Goal: Task Accomplishment & Management: Use online tool/utility

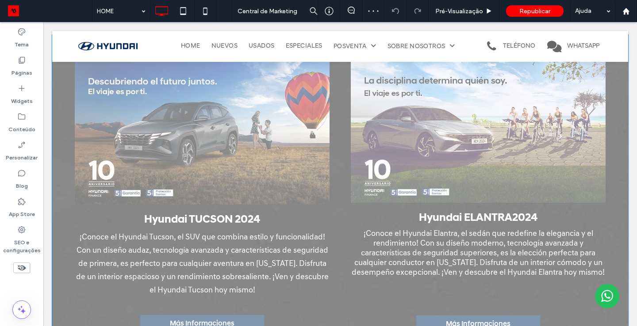
scroll to position [1017, 0]
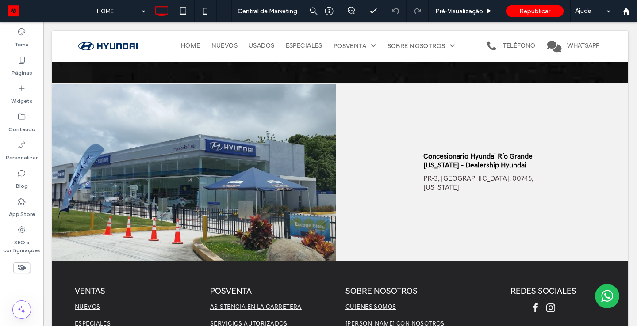
scroll to position [1242, 0]
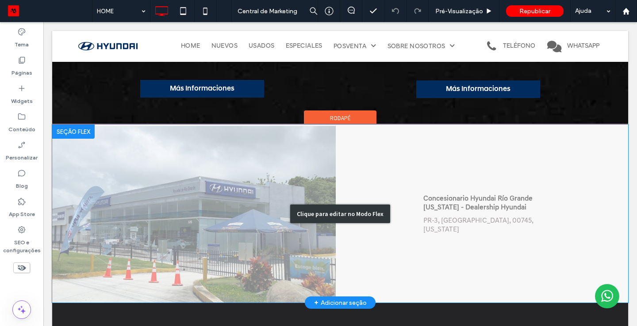
click at [250, 165] on div "Clique para editar no Modo Flex" at bounding box center [340, 214] width 576 height 178
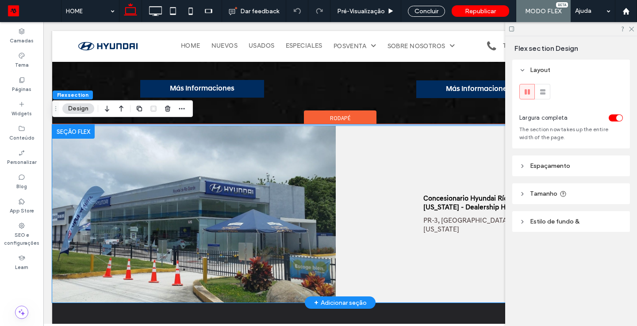
click at [250, 165] on img at bounding box center [193, 214] width 283 height 177
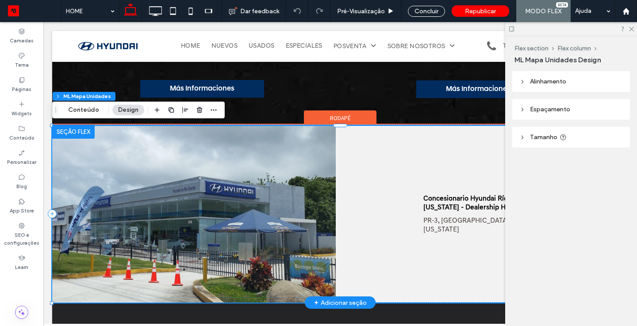
click at [250, 165] on img at bounding box center [193, 214] width 283 height 177
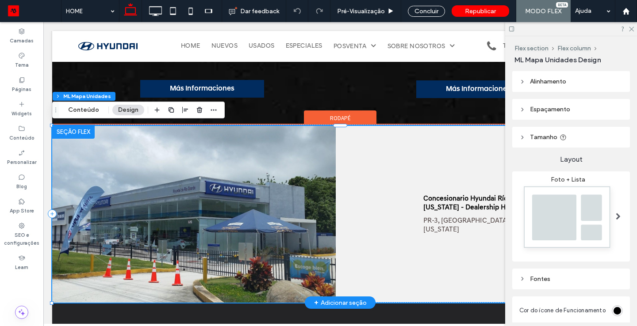
click at [108, 141] on img at bounding box center [193, 214] width 283 height 177
click at [57, 135] on div at bounding box center [73, 132] width 42 height 14
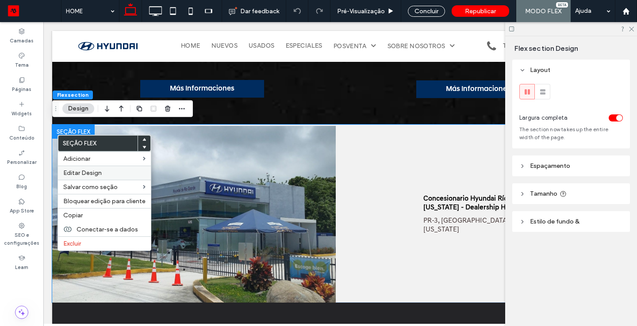
click at [117, 175] on label "Editar Design" at bounding box center [104, 173] width 82 height 8
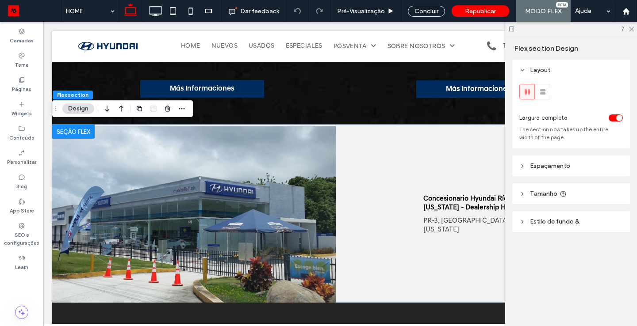
click at [551, 223] on span "Estilo de fundo &" at bounding box center [555, 222] width 50 height 8
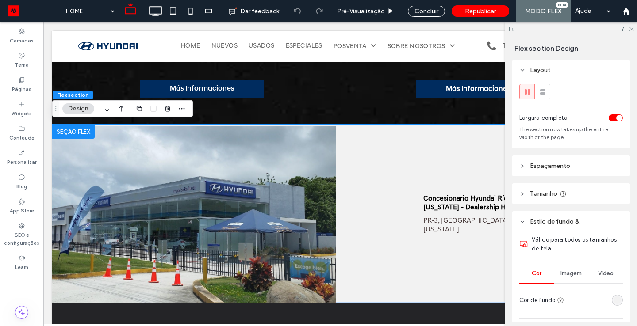
click at [575, 273] on span "Imagem" at bounding box center [570, 273] width 21 height 7
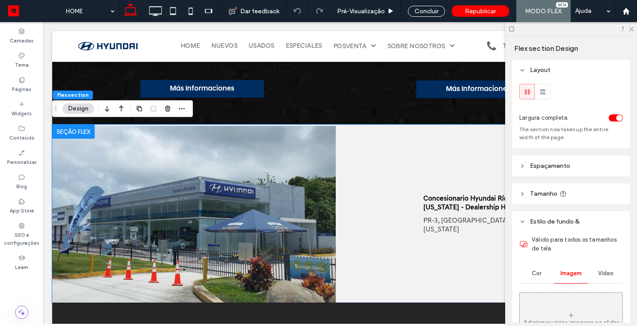
click at [631, 226] on div "Layout Largura completa The section now takes up the entire width of the page. …" at bounding box center [573, 191] width 123 height 263
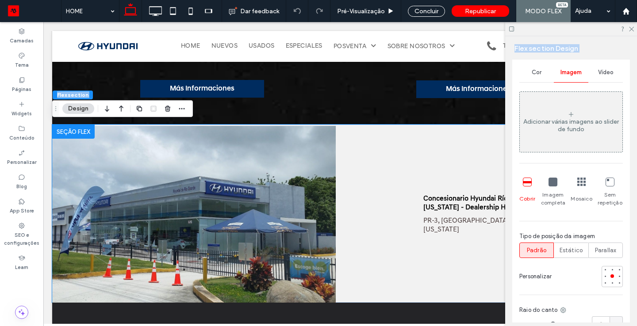
scroll to position [338, 0]
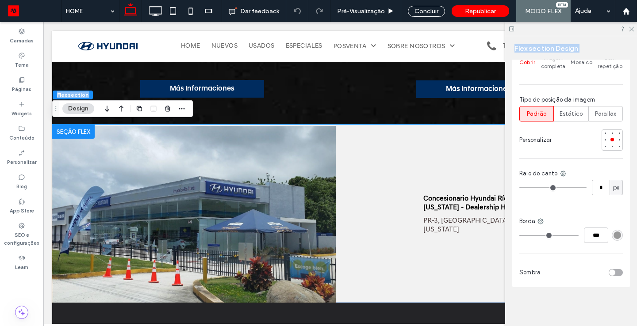
drag, startPoint x: 631, startPoint y: 226, endPoint x: 627, endPoint y: 335, distance: 108.4
click at [627, 326] on html ".wqwq-1{fill:#231f20;} .cls-1q, .cls-2q { fill-rule: evenodd; } .cls-2q { fill:…" at bounding box center [318, 163] width 637 height 326
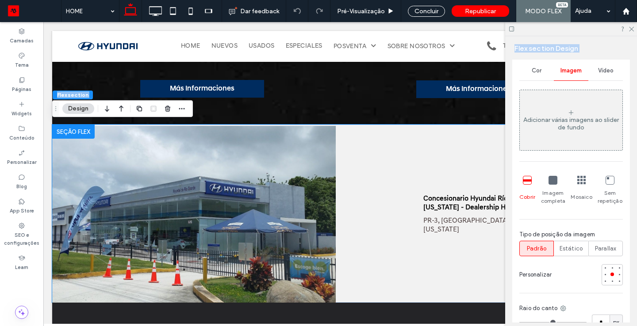
scroll to position [196, 0]
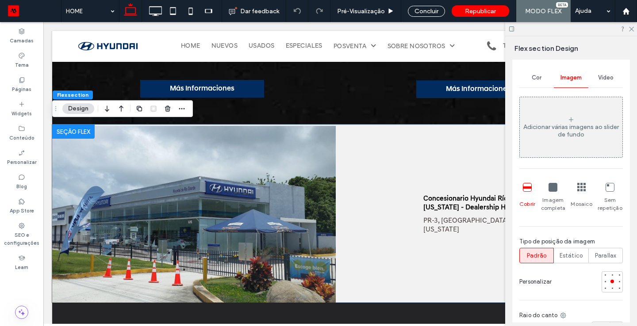
click at [566, 134] on div "Adicionar várias imagens ao slider de fundo" at bounding box center [571, 130] width 103 height 15
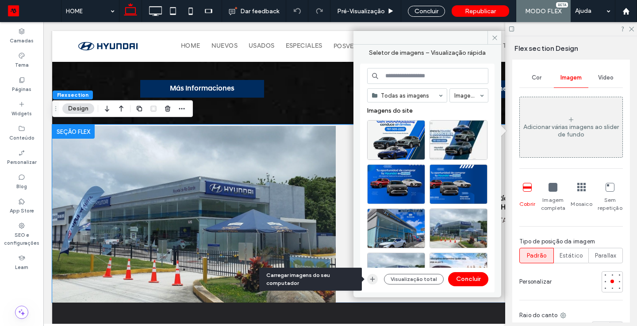
click at [374, 278] on icon "button" at bounding box center [372, 279] width 7 height 7
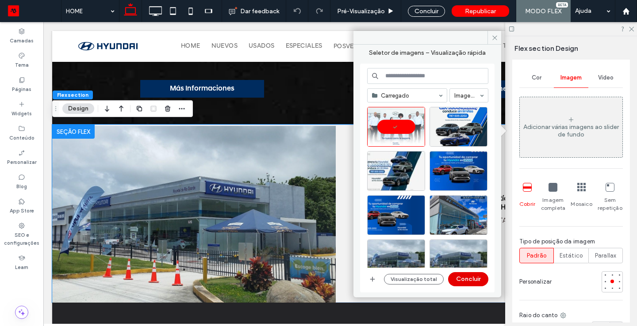
drag, startPoint x: 461, startPoint y: 284, endPoint x: 418, endPoint y: 262, distance: 48.5
click at [461, 284] on button "Concluir" at bounding box center [468, 279] width 40 height 14
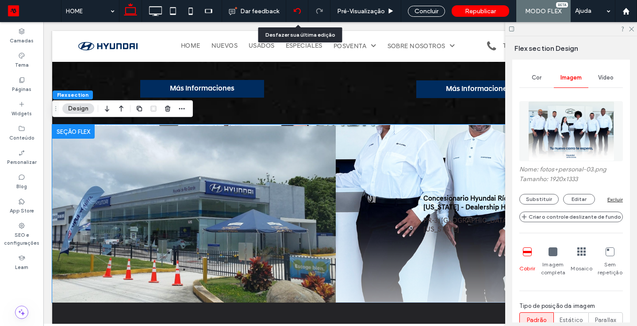
click at [299, 11] on icon at bounding box center [297, 11] width 7 height 7
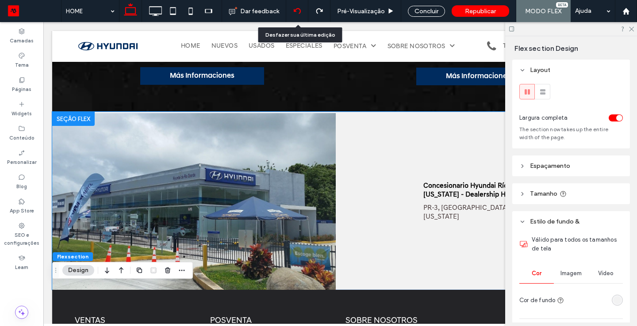
scroll to position [1289, 0]
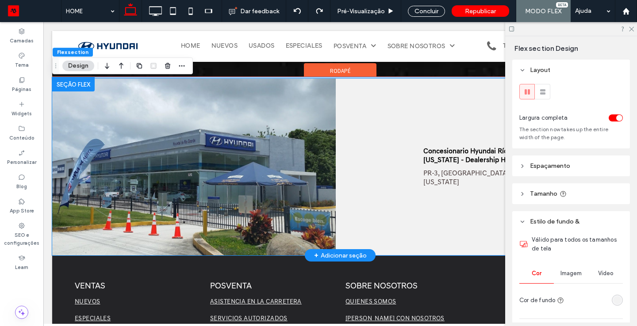
click at [201, 184] on img at bounding box center [193, 167] width 283 height 177
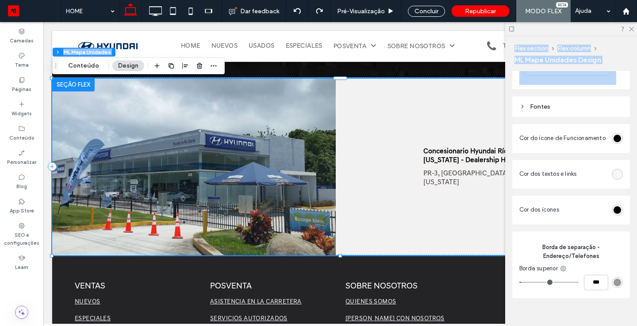
scroll to position [188, 0]
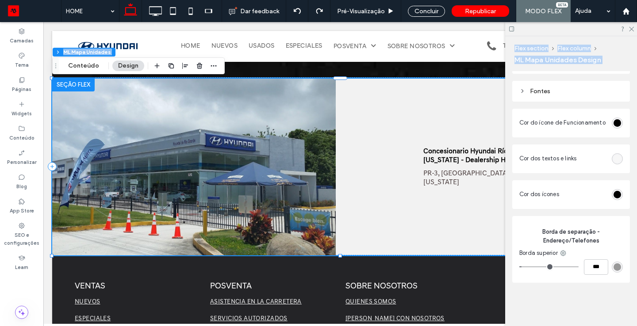
drag, startPoint x: 629, startPoint y: 195, endPoint x: 625, endPoint y: 338, distance: 143.3
click at [625, 326] on html ".wqwq-1{fill:#231f20;} .cls-1q, .cls-2q { fill-rule: evenodd; } .cls-2q { fill:…" at bounding box center [318, 163] width 637 height 326
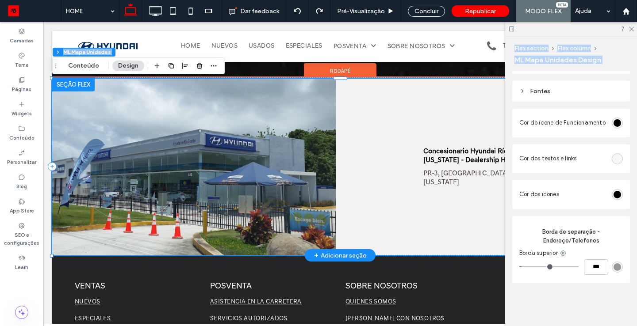
click at [340, 156] on div "Concesionario Hyundai Río Grande [US_STATE] - Dealership Hyundai PR-3, [GEOGRAP…" at bounding box center [340, 167] width 576 height 177
click at [310, 160] on img at bounding box center [193, 167] width 283 height 177
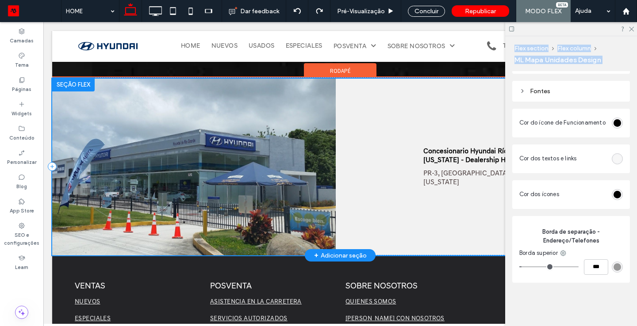
scroll to position [1223, 0]
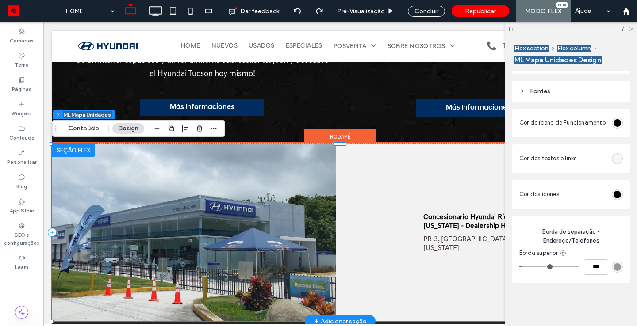
click at [76, 150] on div at bounding box center [73, 150] width 42 height 14
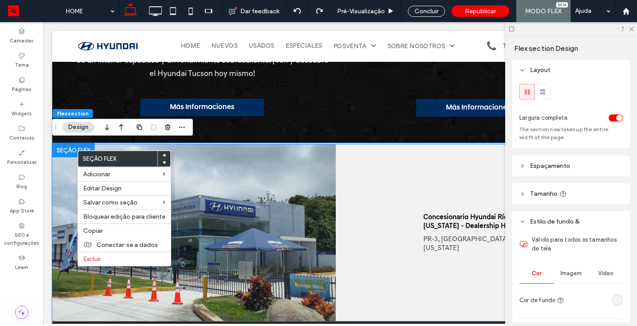
click at [68, 197] on img at bounding box center [193, 233] width 283 height 177
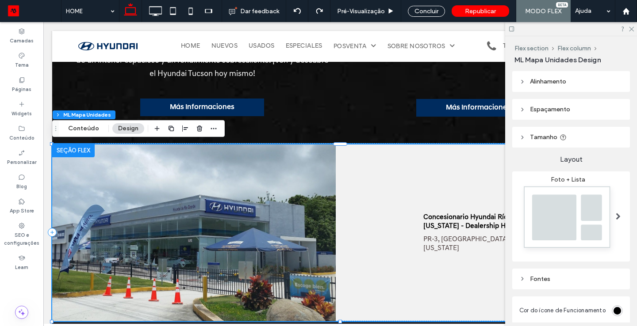
click at [68, 197] on img at bounding box center [193, 233] width 283 height 177
click at [322, 213] on img at bounding box center [193, 233] width 283 height 177
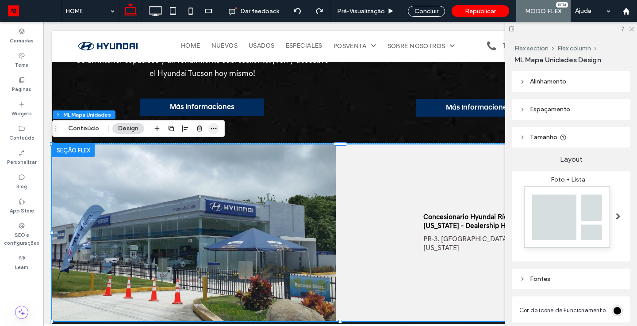
click at [215, 131] on span "button" at bounding box center [213, 128] width 11 height 11
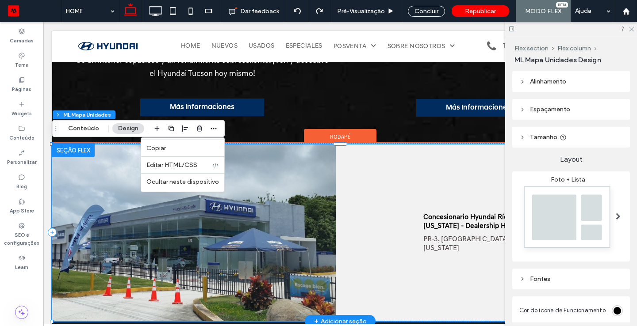
click at [207, 279] on img at bounding box center [193, 233] width 283 height 177
click at [90, 208] on img at bounding box center [193, 233] width 283 height 177
click at [481, 200] on div "Concesionario Hyundai Río Grande [US_STATE] - Dealership Hyundai PR-3, [GEOGRAP…" at bounding box center [488, 233] width 270 height 177
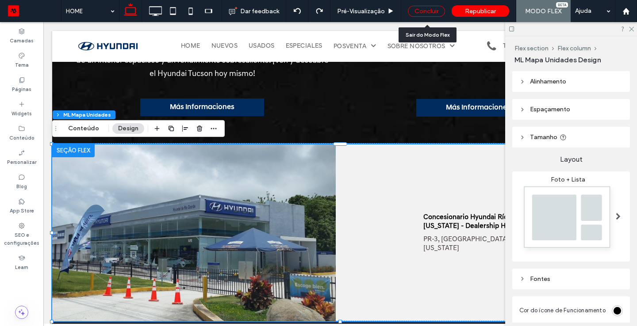
click at [432, 12] on div "Concluir" at bounding box center [426, 11] width 37 height 11
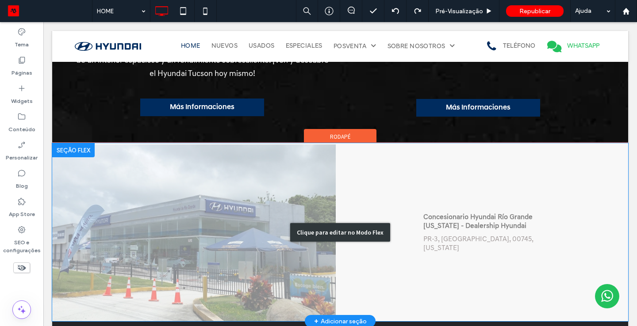
click at [255, 210] on div "Clique para editar no Modo Flex" at bounding box center [340, 232] width 576 height 178
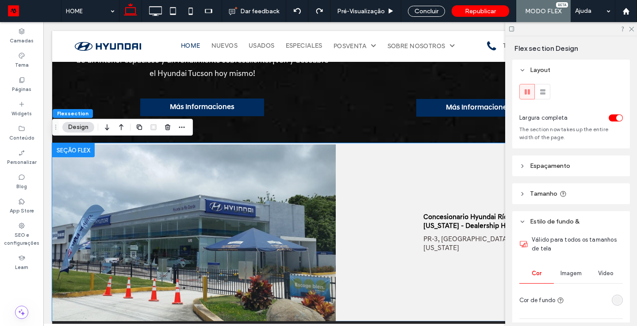
click at [577, 273] on span "Imagem" at bounding box center [570, 273] width 21 height 7
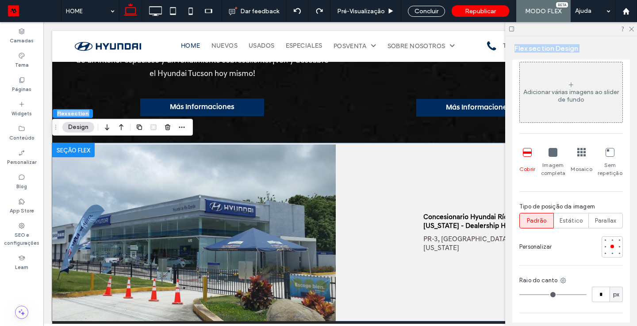
scroll to position [338, 0]
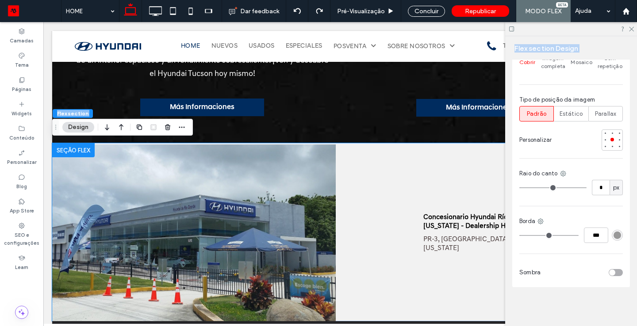
drag, startPoint x: 622, startPoint y: 242, endPoint x: 620, endPoint y: 328, distance: 85.3
click at [620, 326] on html ".wqwq-1{fill:#231f20;} .cls-1q, .cls-2q { fill-rule: evenodd; } .cls-2q { fill:…" at bounding box center [318, 163] width 637 height 326
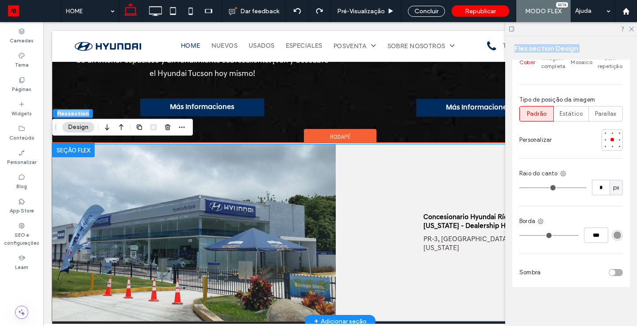
click at [325, 211] on img at bounding box center [193, 233] width 283 height 177
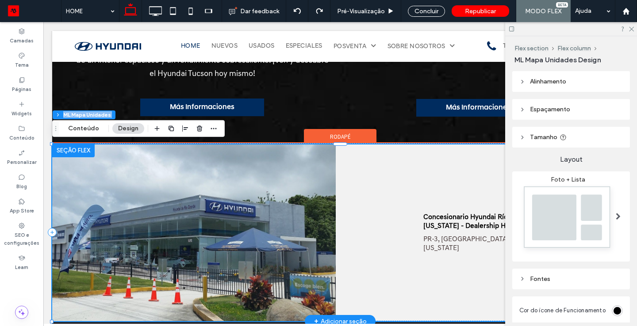
click at [283, 222] on img at bounding box center [193, 233] width 283 height 177
click at [283, 223] on img at bounding box center [193, 233] width 283 height 177
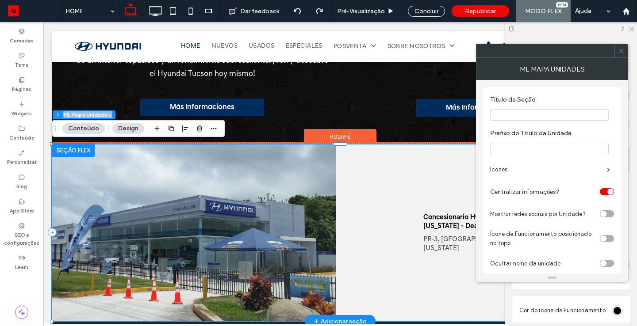
click at [261, 272] on img at bounding box center [193, 233] width 283 height 177
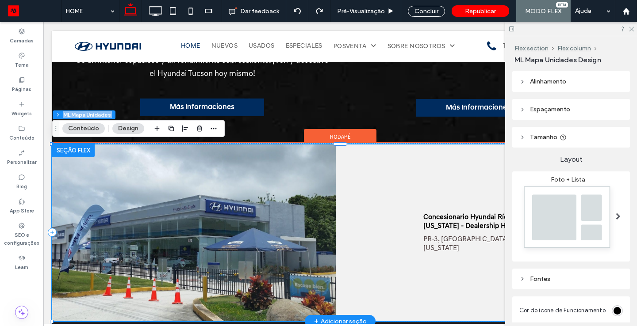
click at [261, 273] on img at bounding box center [193, 233] width 283 height 177
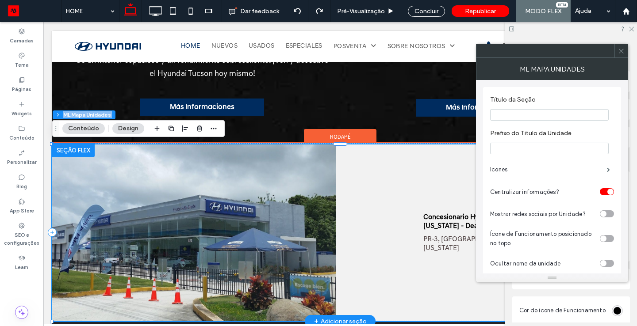
click at [261, 273] on img at bounding box center [193, 233] width 283 height 177
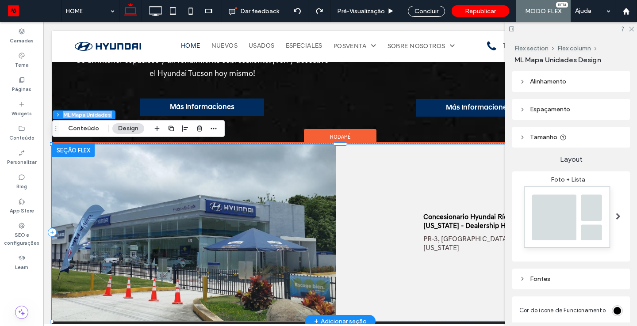
click at [261, 273] on img at bounding box center [193, 233] width 283 height 177
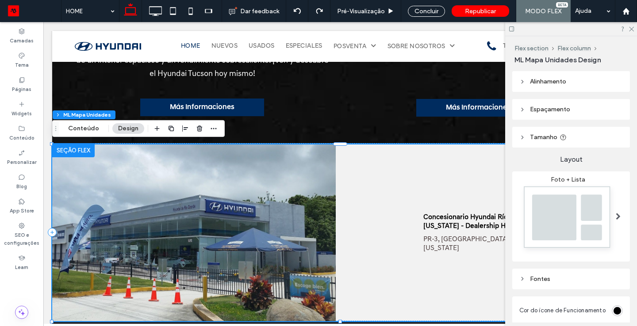
click at [619, 214] on span at bounding box center [617, 216] width 5 height 7
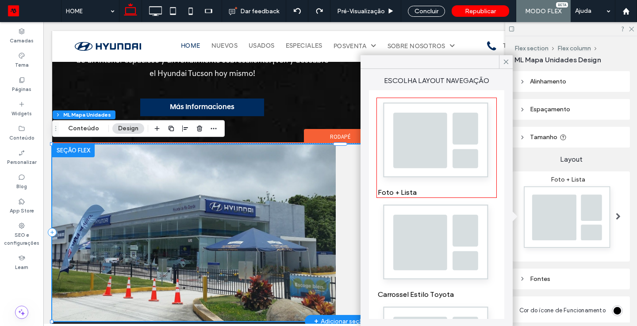
click at [256, 256] on img at bounding box center [193, 233] width 283 height 177
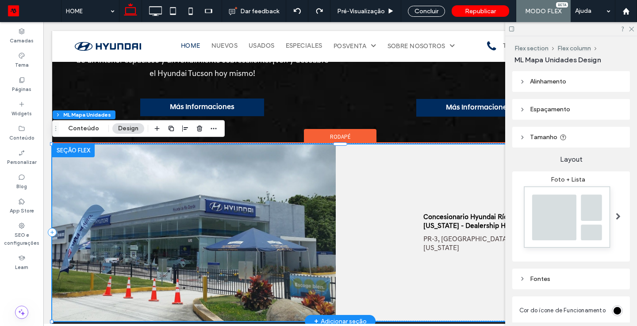
click at [281, 232] on img at bounding box center [193, 233] width 283 height 177
click at [280, 194] on img at bounding box center [193, 233] width 283 height 177
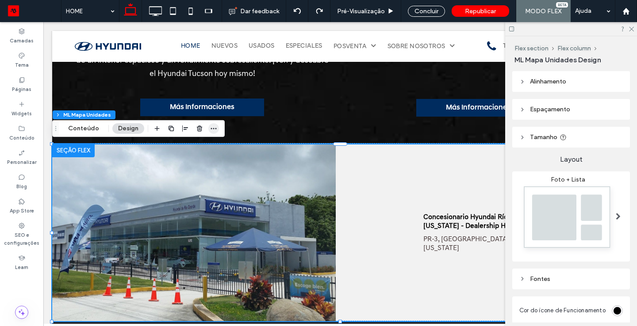
click at [211, 126] on icon "button" at bounding box center [213, 128] width 7 height 7
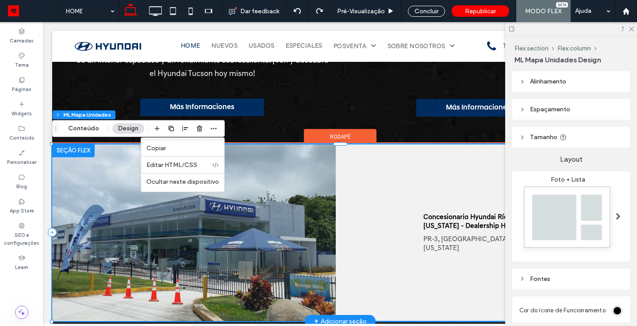
click at [285, 209] on img at bounding box center [193, 233] width 283 height 177
click at [285, 210] on img at bounding box center [193, 233] width 283 height 177
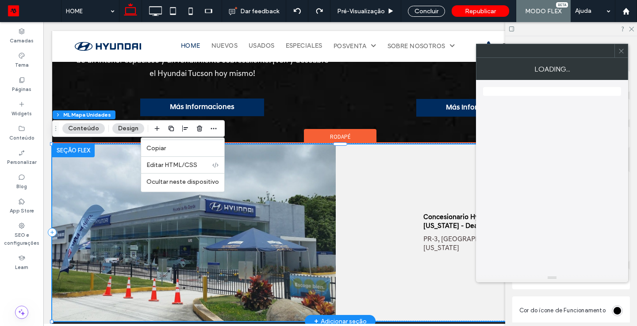
click at [285, 210] on img at bounding box center [193, 233] width 283 height 177
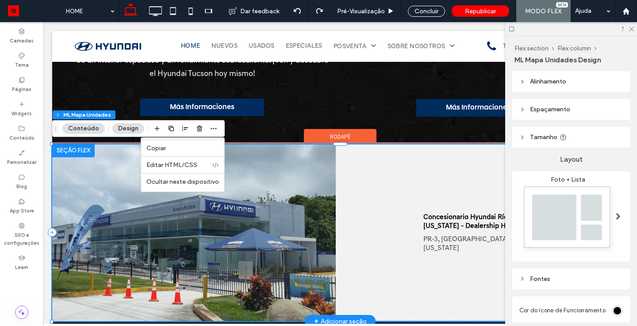
click at [285, 210] on img at bounding box center [193, 233] width 283 height 177
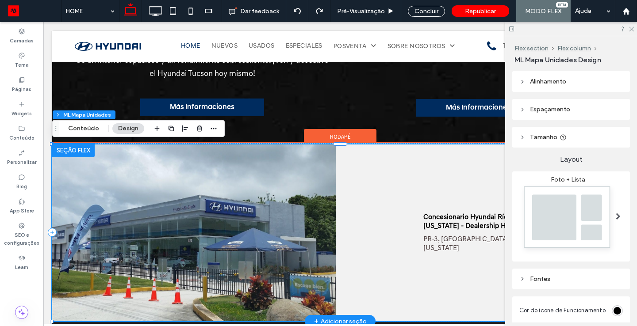
click at [214, 223] on img at bounding box center [193, 233] width 283 height 177
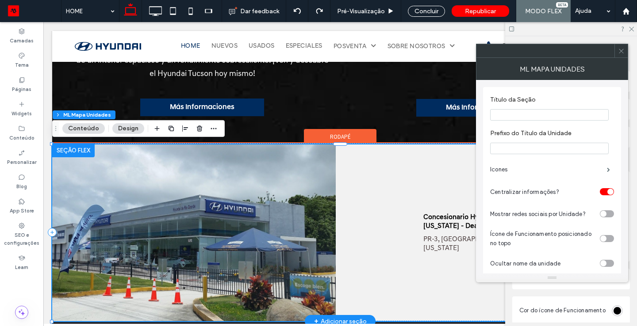
click at [214, 223] on img at bounding box center [193, 233] width 283 height 177
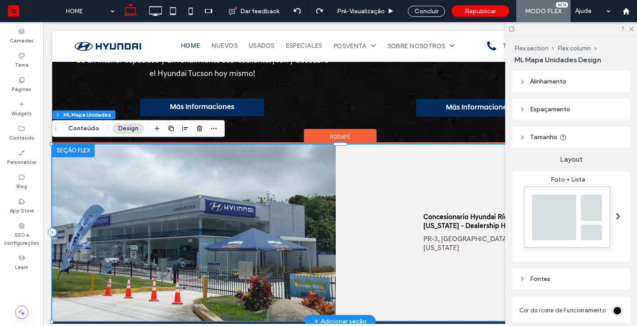
click at [214, 223] on img at bounding box center [193, 233] width 283 height 177
click at [183, 206] on img at bounding box center [193, 233] width 283 height 177
click at [182, 206] on img at bounding box center [193, 233] width 283 height 177
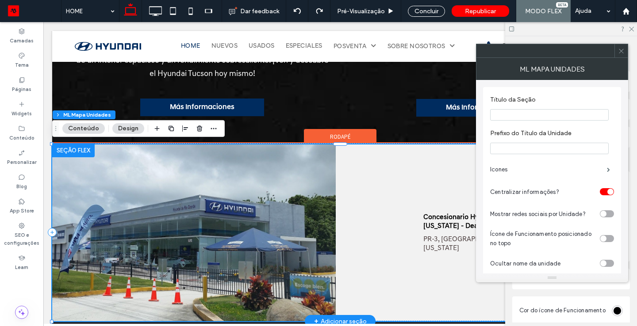
click at [182, 206] on img at bounding box center [193, 233] width 283 height 177
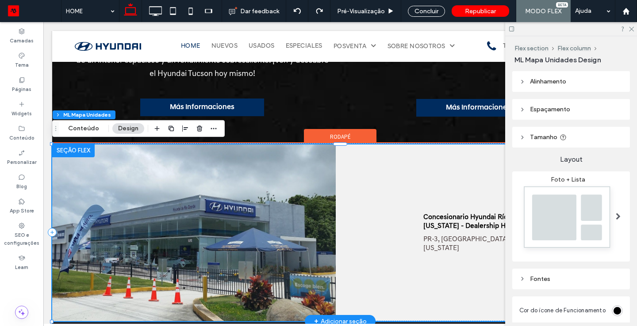
click at [182, 206] on img at bounding box center [193, 233] width 283 height 177
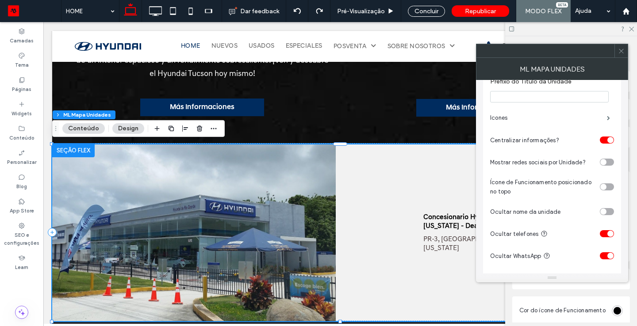
scroll to position [82, 0]
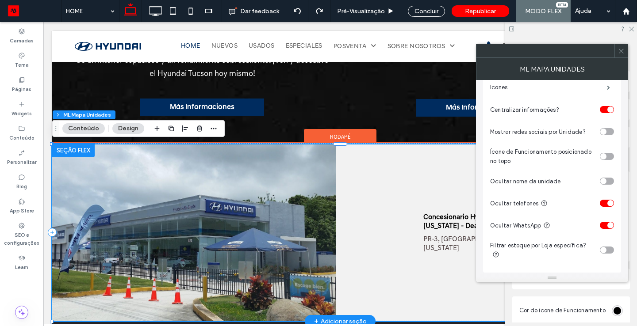
click at [242, 241] on img at bounding box center [193, 233] width 283 height 177
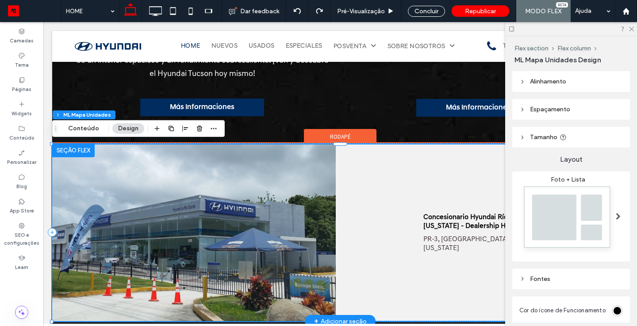
click at [118, 201] on img at bounding box center [193, 233] width 283 height 177
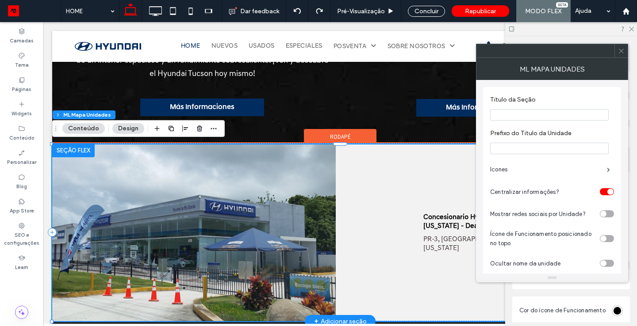
click at [118, 201] on img at bounding box center [193, 233] width 283 height 177
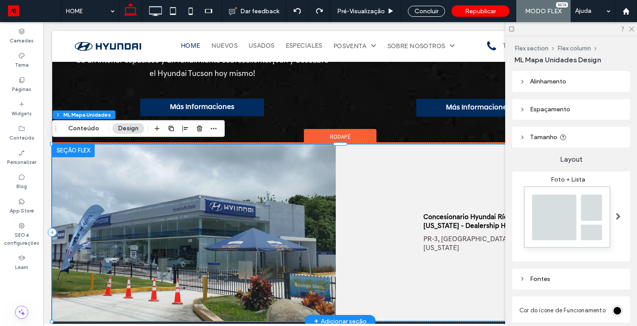
click at [117, 201] on img at bounding box center [193, 233] width 283 height 177
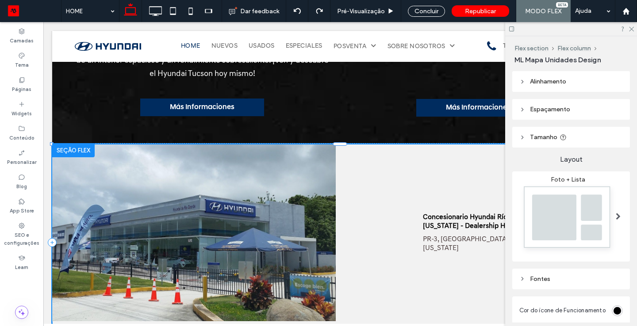
drag, startPoint x: 51, startPoint y: 143, endPoint x: 52, endPoint y: 133, distance: 10.2
type input "****"
type input "***"
type input "****"
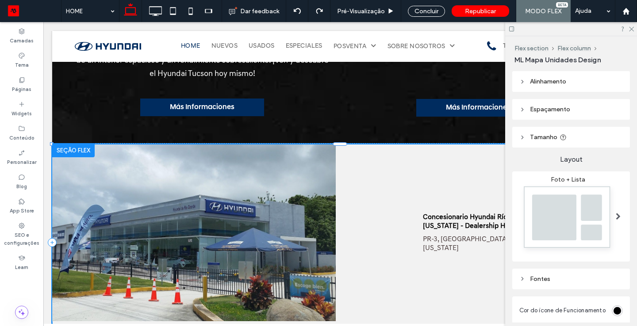
type input "***"
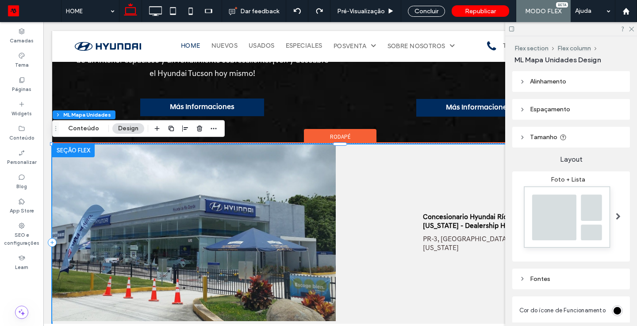
click at [218, 218] on img at bounding box center [193, 233] width 283 height 177
click at [324, 263] on img at bounding box center [193, 233] width 283 height 177
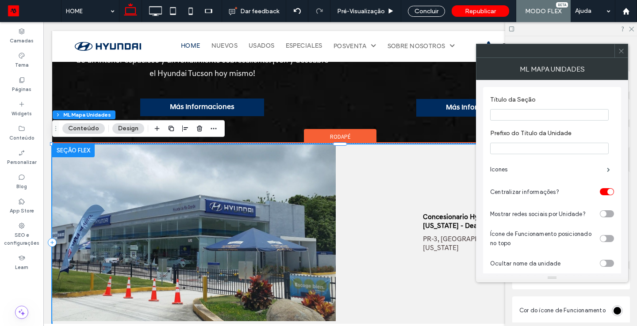
click at [302, 264] on img at bounding box center [193, 233] width 283 height 177
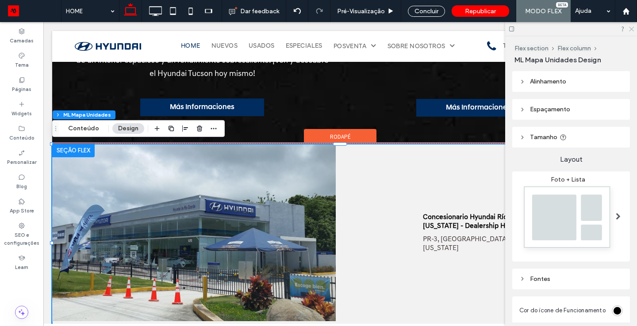
click at [629, 29] on icon at bounding box center [631, 29] width 6 height 6
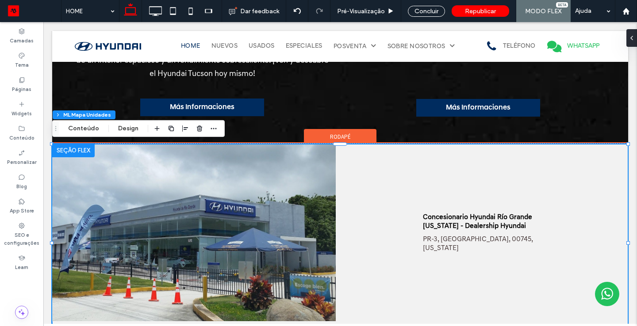
click at [306, 8] on div at bounding box center [297, 11] width 22 height 7
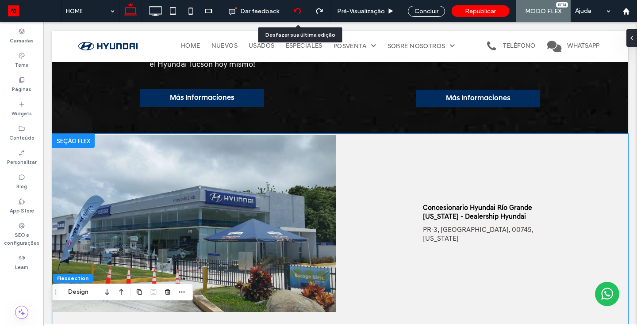
scroll to position [1299, 0]
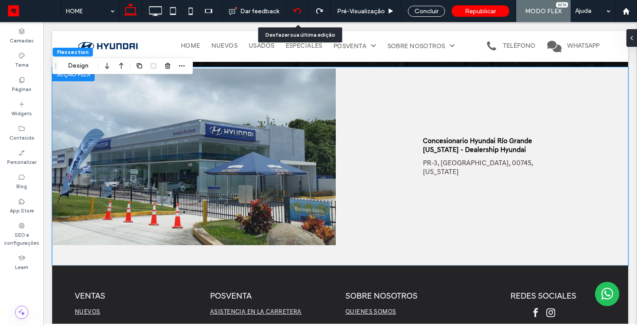
click at [297, 11] on icon at bounding box center [297, 11] width 7 height 7
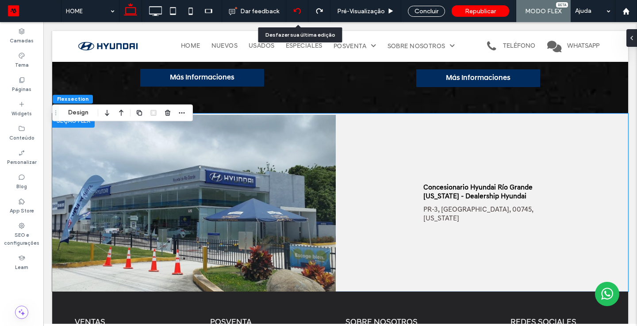
scroll to position [1289, 0]
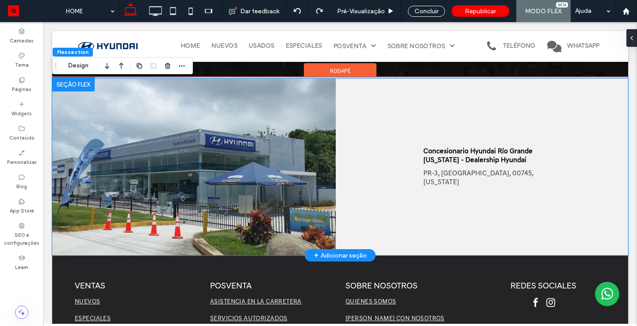
click at [332, 222] on img at bounding box center [193, 167] width 283 height 177
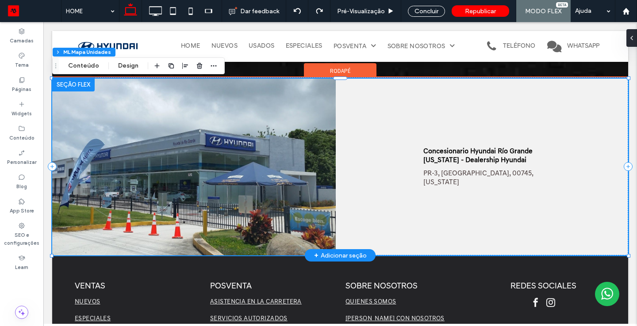
click at [332, 222] on img at bounding box center [193, 167] width 283 height 177
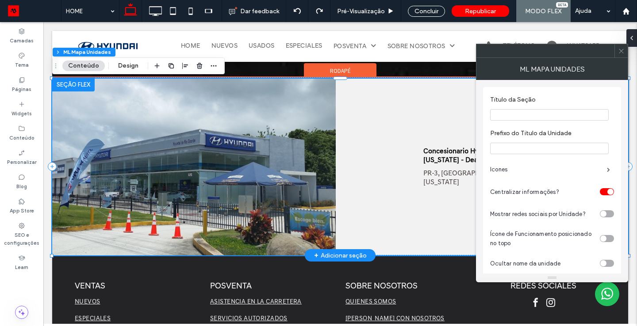
click at [328, 221] on img at bounding box center [193, 167] width 283 height 177
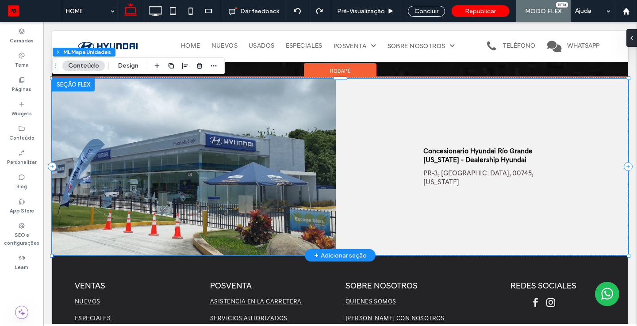
click at [328, 221] on img at bounding box center [193, 167] width 283 height 177
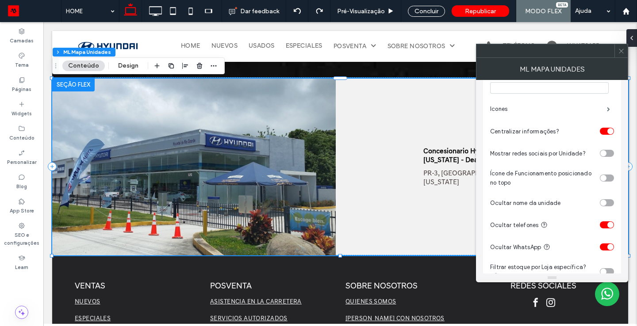
scroll to position [82, 0]
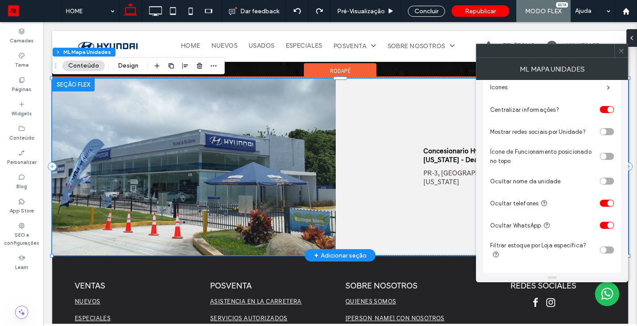
click at [254, 148] on img at bounding box center [193, 167] width 283 height 177
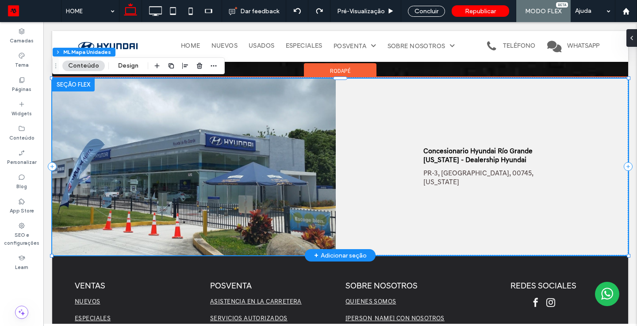
click at [254, 148] on img at bounding box center [193, 167] width 283 height 177
click at [159, 131] on img at bounding box center [193, 167] width 283 height 177
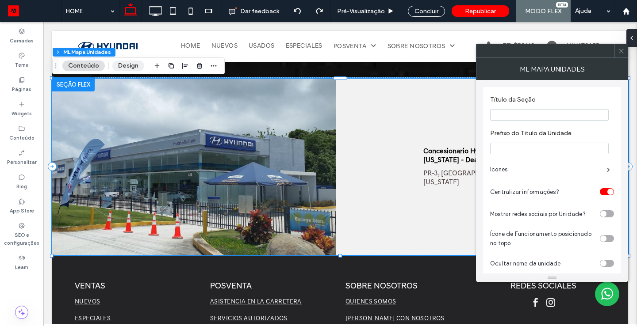
click at [128, 66] on button "Design" at bounding box center [128, 66] width 32 height 11
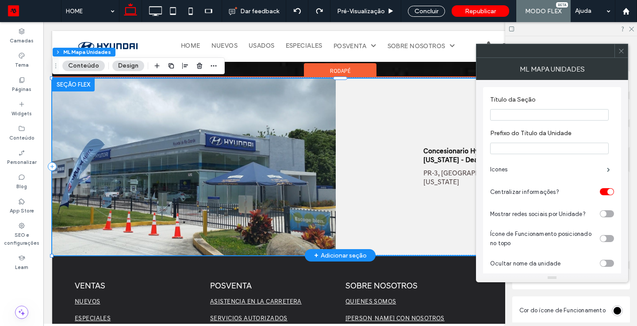
click at [232, 110] on img at bounding box center [193, 167] width 283 height 177
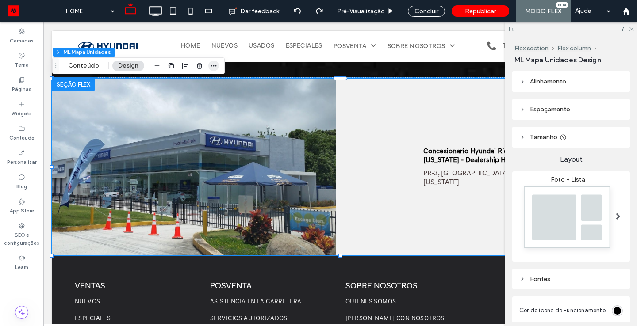
click at [214, 69] on icon "button" at bounding box center [213, 65] width 7 height 7
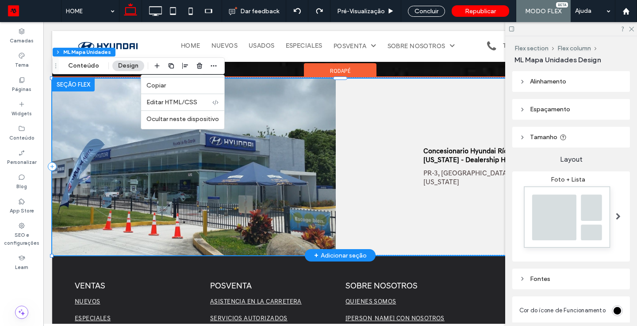
click at [82, 126] on img at bounding box center [193, 167] width 283 height 177
click at [126, 154] on img at bounding box center [193, 167] width 283 height 177
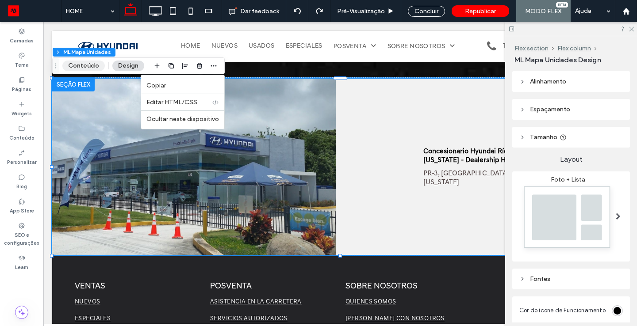
click at [88, 69] on button "Conteúdo" at bounding box center [83, 66] width 42 height 11
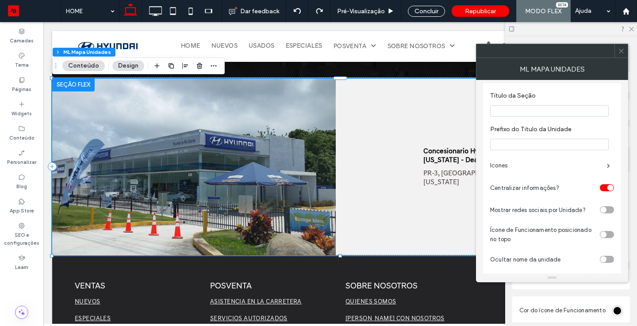
scroll to position [0, 0]
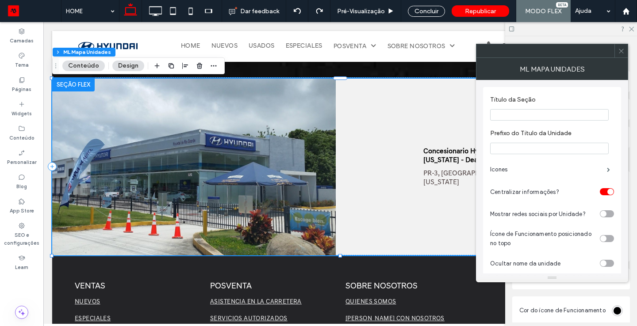
click at [621, 52] on icon at bounding box center [621, 51] width 7 height 7
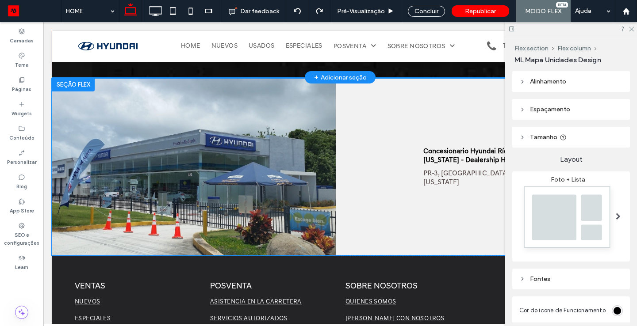
scroll to position [1223, 0]
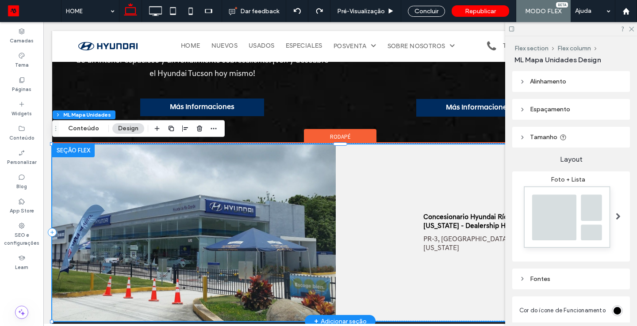
click at [286, 195] on img at bounding box center [193, 233] width 283 height 177
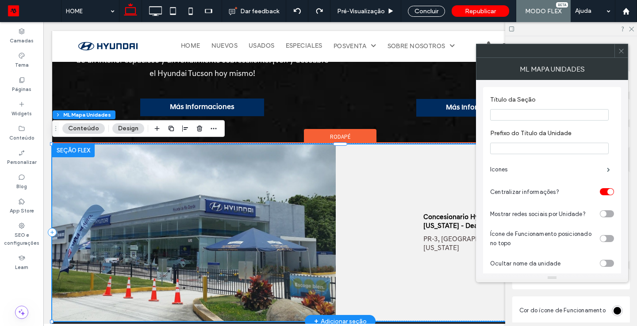
click at [286, 195] on img at bounding box center [193, 233] width 283 height 177
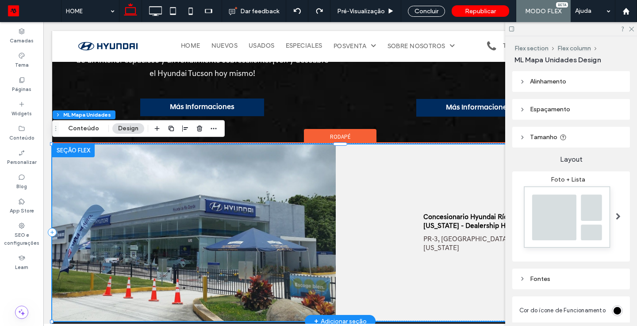
click at [286, 195] on img at bounding box center [193, 233] width 283 height 177
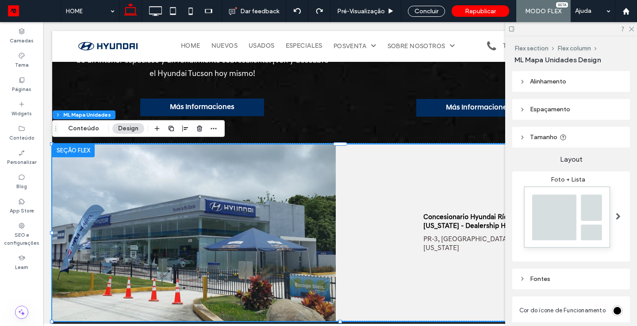
click at [135, 127] on button "Design" at bounding box center [128, 128] width 32 height 11
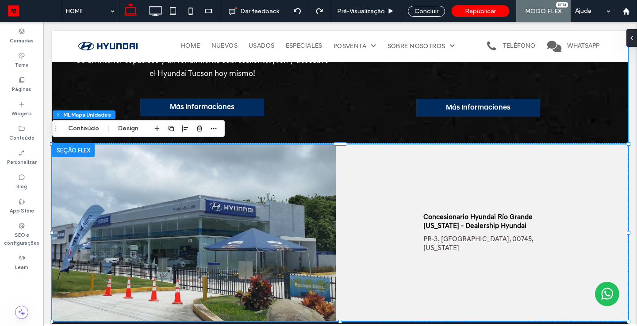
drag, startPoint x: 120, startPoint y: 137, endPoint x: 76, endPoint y: 115, distance: 48.6
click at [120, 137] on div "Flex section Flex column ML Mapa Unidades Conteúdo Design" at bounding box center [138, 128] width 172 height 17
click at [120, 129] on button "Design" at bounding box center [128, 128] width 32 height 11
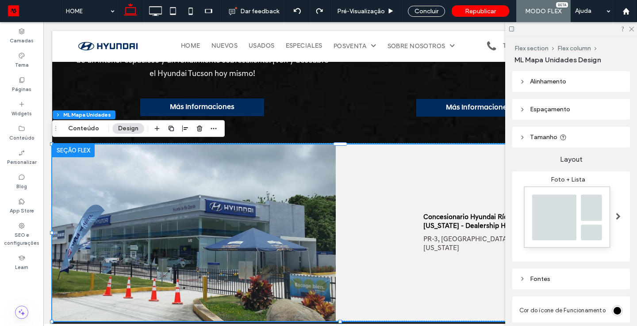
click at [563, 83] on span "Alinhamento" at bounding box center [548, 82] width 36 height 8
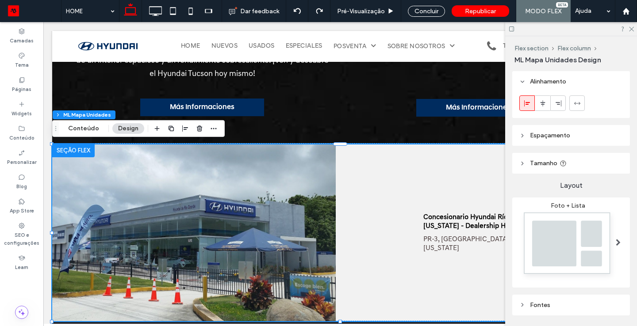
click at [561, 141] on header "Espaçamento" at bounding box center [571, 135] width 118 height 21
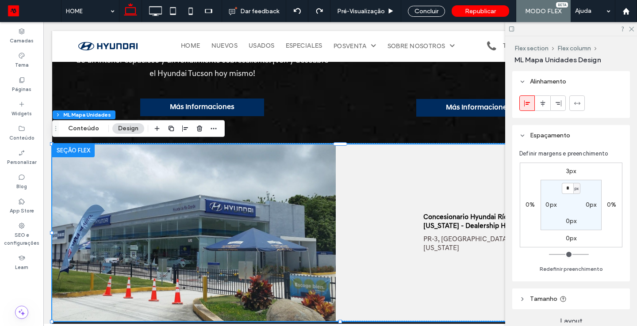
click at [543, 299] on span "Tamanho" at bounding box center [543, 299] width 27 height 8
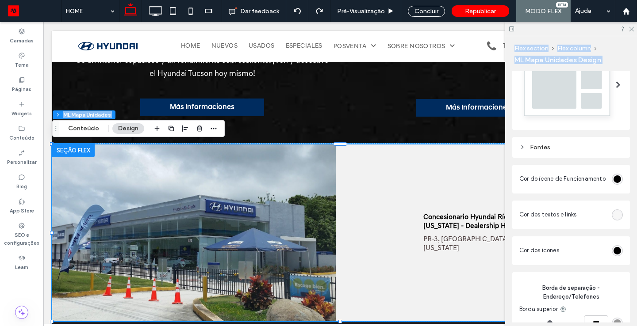
scroll to position [423, 0]
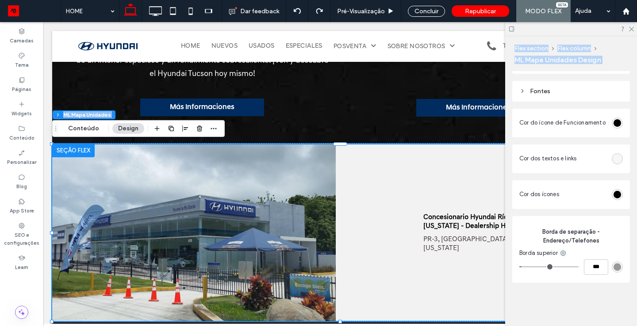
drag, startPoint x: 632, startPoint y: 253, endPoint x: 624, endPoint y: 347, distance: 94.1
click at [624, 326] on html ".wqwq-1{fill:#231f20;} .cls-1q, .cls-2q { fill-rule: evenodd; } .cls-2q { fill:…" at bounding box center [318, 163] width 637 height 326
click at [571, 130] on section "Cor do ícone de Funcionamento" at bounding box center [570, 123] width 103 height 20
click at [561, 116] on section "Cor do ícone de Funcionamento" at bounding box center [570, 123] width 103 height 20
click at [546, 158] on span "Cor dos textos e links" at bounding box center [547, 158] width 57 height 9
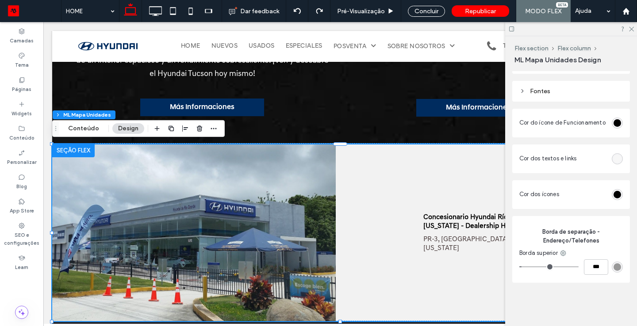
click at [528, 88] on div "Fontes" at bounding box center [570, 92] width 103 height 8
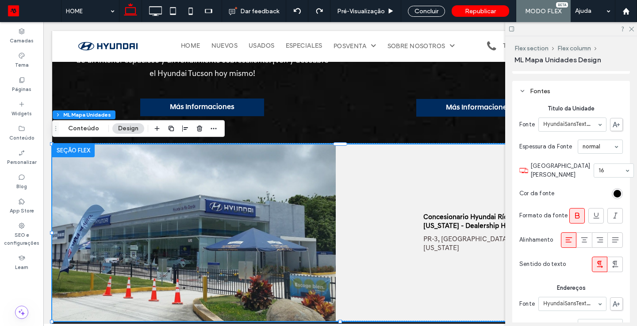
click at [632, 158] on div "Alinhamento Espaçamento Definir margens e preenchimento 3px 0% 0px 0% * px 0px …" at bounding box center [573, 197] width 123 height 252
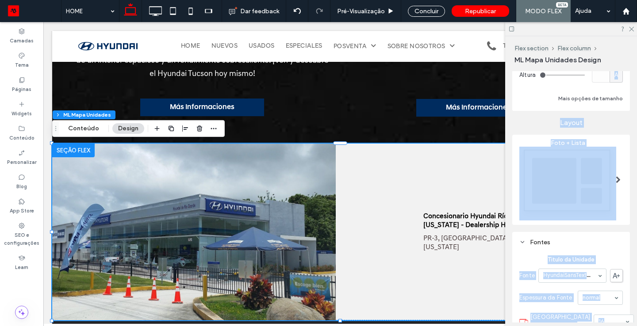
drag, startPoint x: 632, startPoint y: 158, endPoint x: 632, endPoint y: 72, distance: 86.2
click at [632, 72] on div "Alinhamento Espaçamento Definir margens e preenchimento 1px 0% 0px 0% * px 0px …" at bounding box center [573, 197] width 123 height 252
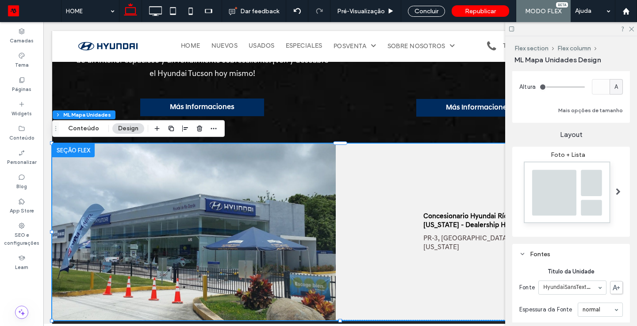
click at [623, 133] on span "Layout" at bounding box center [571, 135] width 118 height 10
click at [602, 196] on img at bounding box center [567, 195] width 97 height 72
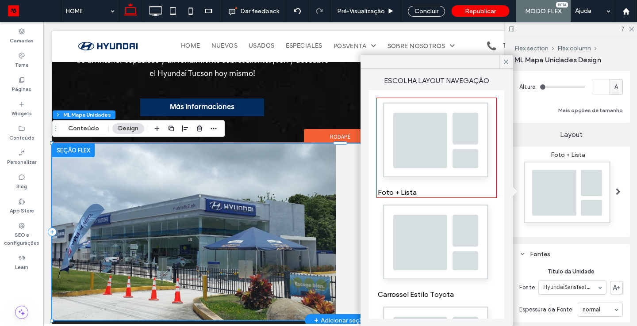
click at [223, 185] on img at bounding box center [193, 232] width 283 height 177
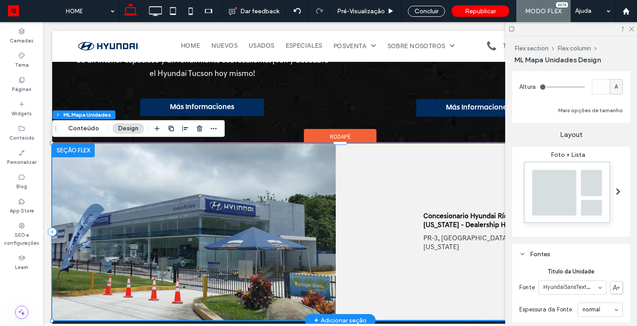
click at [223, 185] on img at bounding box center [193, 232] width 283 height 177
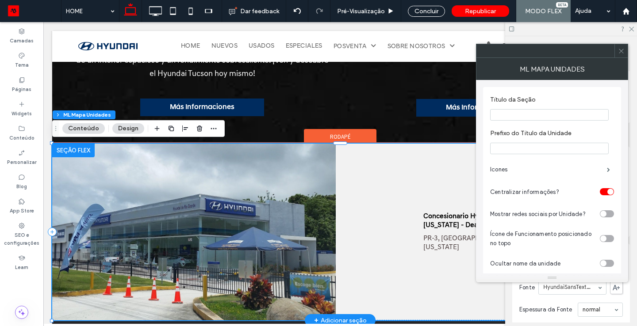
click at [271, 275] on img at bounding box center [193, 232] width 283 height 177
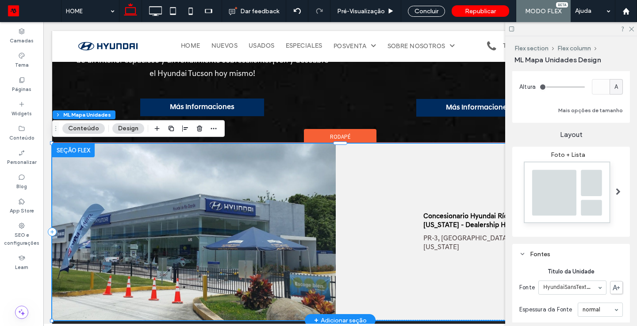
click at [271, 275] on img at bounding box center [193, 232] width 283 height 177
click at [190, 222] on img at bounding box center [193, 232] width 283 height 177
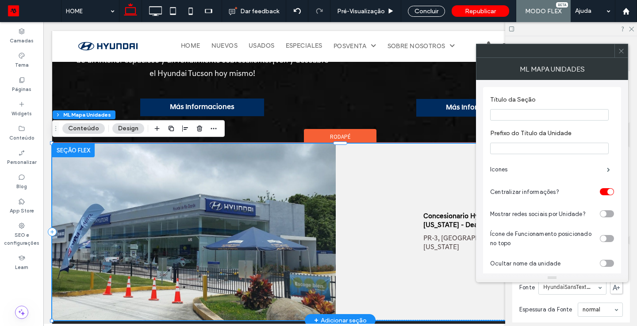
click at [190, 222] on img at bounding box center [193, 232] width 283 height 177
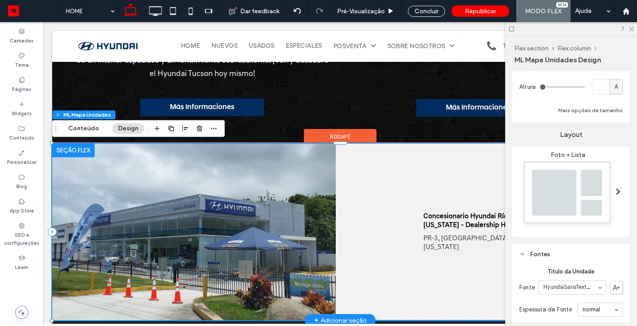
click at [332, 281] on img at bounding box center [193, 232] width 283 height 177
click at [313, 213] on img at bounding box center [193, 232] width 283 height 177
click at [313, 212] on img at bounding box center [193, 232] width 283 height 177
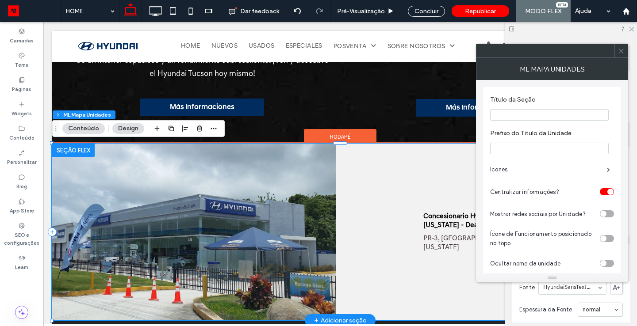
click at [313, 212] on img at bounding box center [193, 232] width 283 height 177
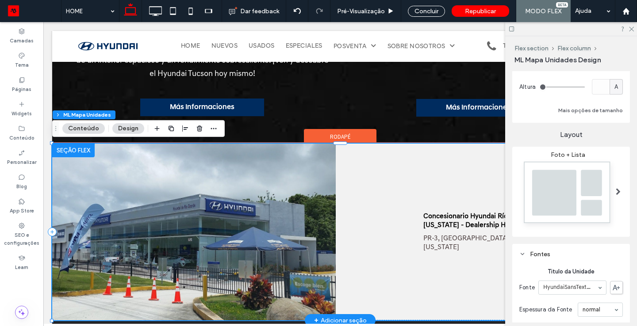
click at [313, 212] on img at bounding box center [193, 232] width 283 height 177
click at [119, 163] on img at bounding box center [193, 232] width 283 height 177
click at [119, 164] on img at bounding box center [193, 232] width 283 height 177
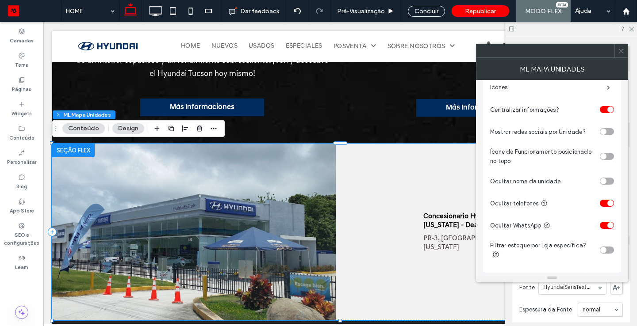
scroll to position [0, 0]
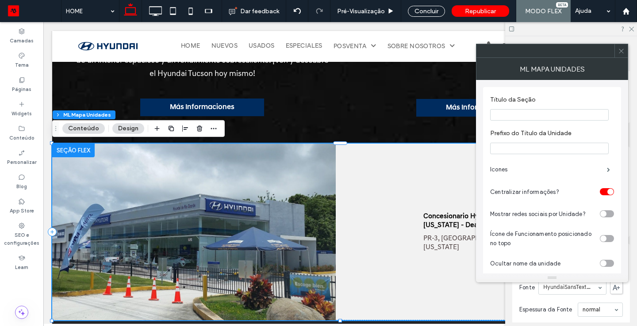
click at [620, 51] on use at bounding box center [621, 51] width 4 height 4
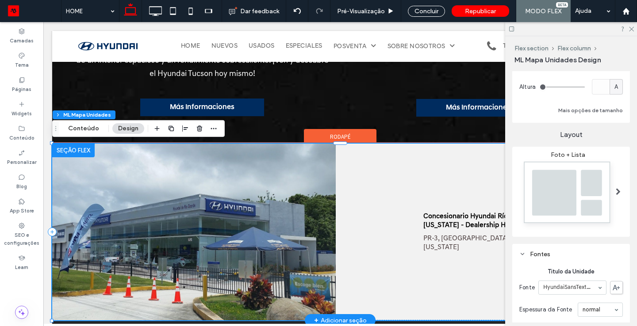
click at [210, 193] on img at bounding box center [193, 232] width 283 height 177
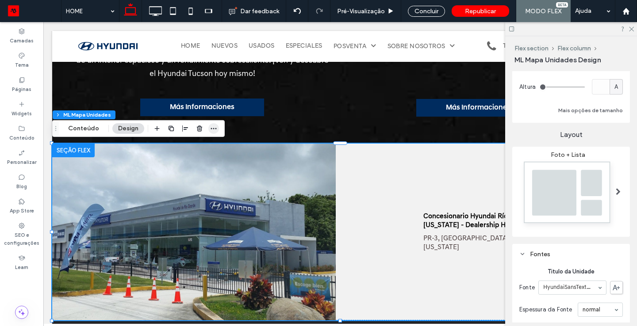
click at [214, 131] on icon "button" at bounding box center [213, 128] width 7 height 7
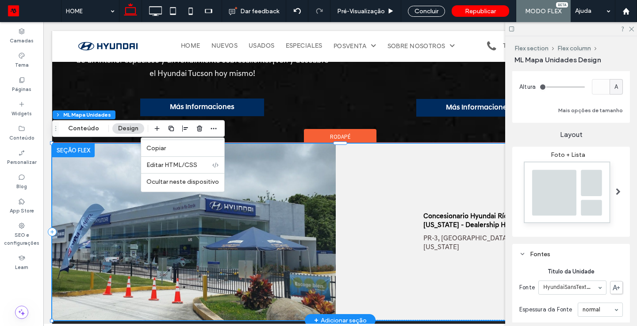
click at [280, 214] on img at bounding box center [193, 232] width 283 height 177
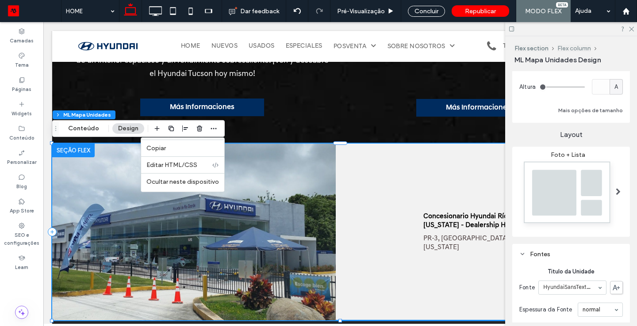
click at [575, 49] on button "Flex column" at bounding box center [574, 49] width 34 height 8
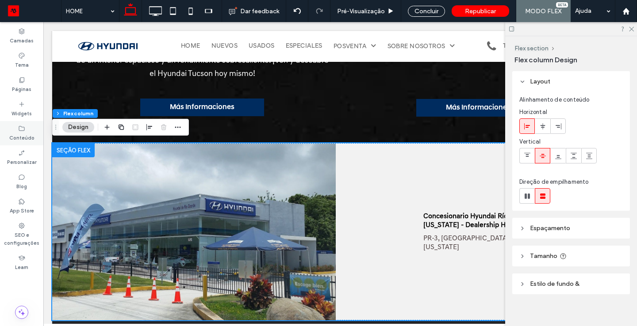
click at [23, 141] on label "Conteúdo" at bounding box center [21, 137] width 25 height 10
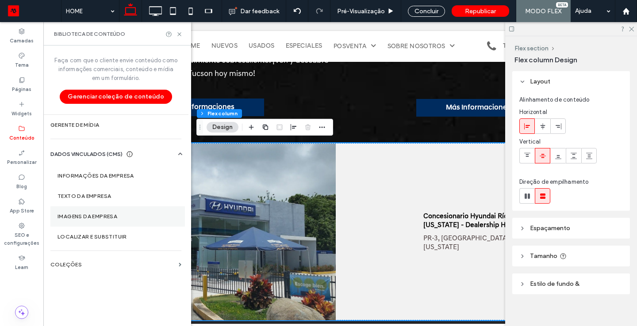
click at [98, 216] on label "Imagens da Empresa" at bounding box center [117, 217] width 120 height 6
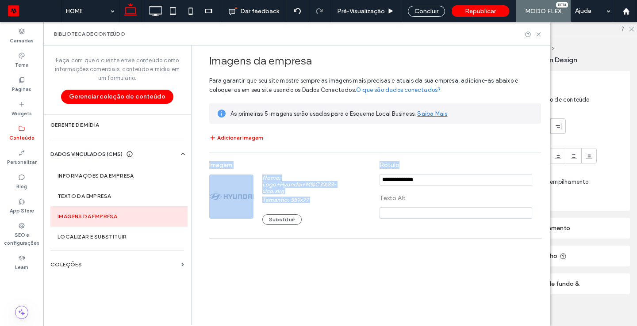
drag, startPoint x: 544, startPoint y: 185, endPoint x: 524, endPoint y: 302, distance: 118.8
click at [524, 302] on div "Imagens da empresa Para garantir que seu site mostre sempre as imagens mais pre…" at bounding box center [373, 185] width 354 height 279
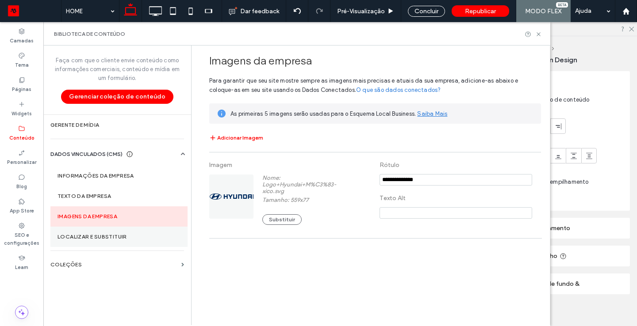
click at [116, 235] on label "Localizar e Substituir" at bounding box center [118, 237] width 123 height 6
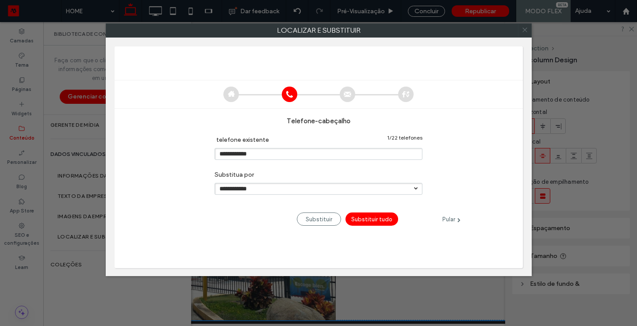
click at [524, 28] on icon at bounding box center [524, 29] width 13 height 13
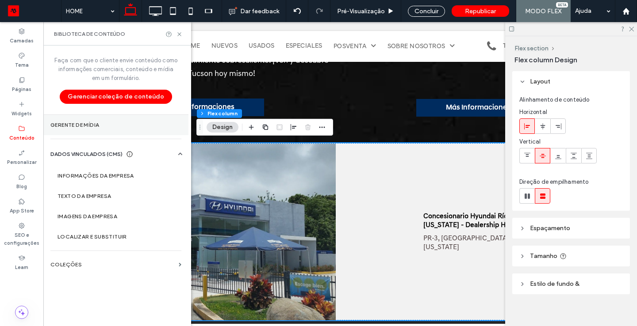
click at [112, 128] on label "Gerente de mídia" at bounding box center [115, 125] width 131 height 6
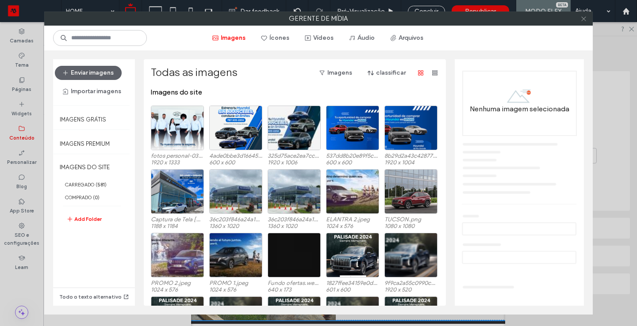
click at [585, 17] on icon at bounding box center [583, 18] width 7 height 7
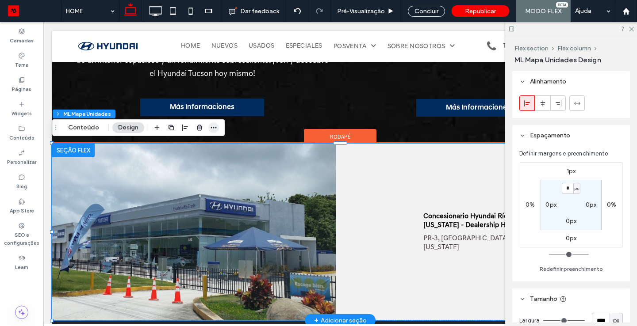
click at [210, 129] on icon "button" at bounding box center [213, 127] width 7 height 7
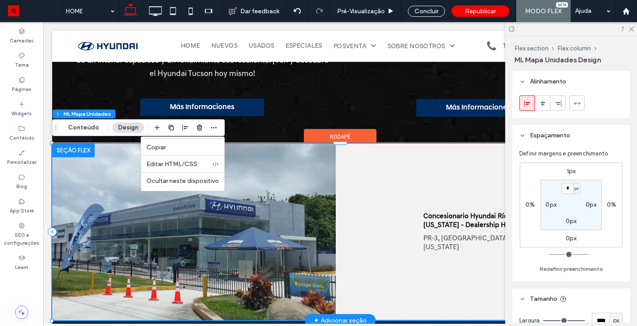
click at [144, 229] on img at bounding box center [193, 232] width 283 height 177
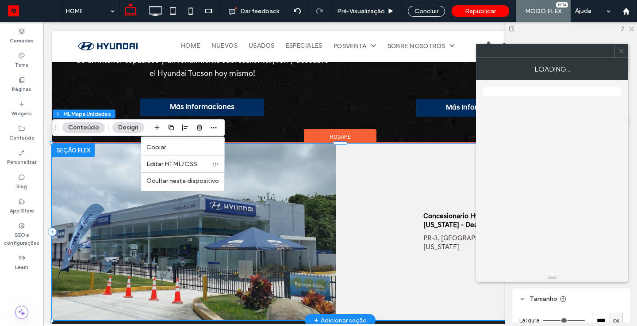
click at [144, 229] on img at bounding box center [193, 232] width 283 height 177
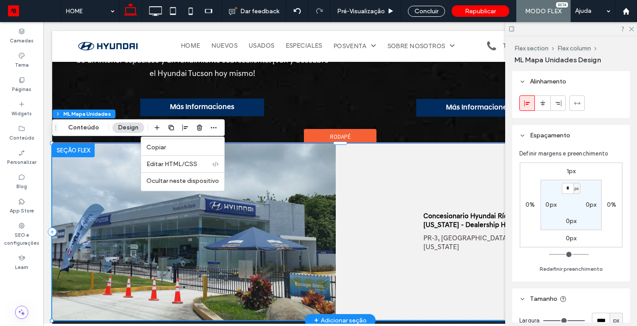
click at [144, 229] on img at bounding box center [193, 232] width 283 height 177
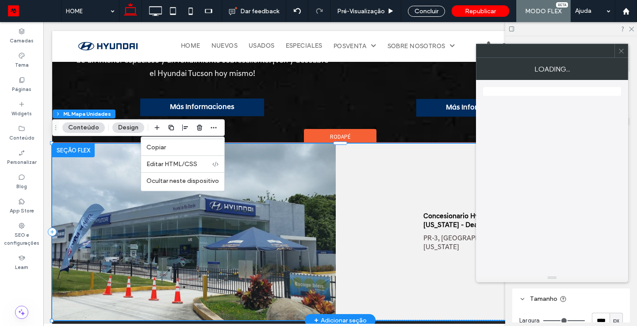
click at [144, 229] on img at bounding box center [193, 232] width 283 height 177
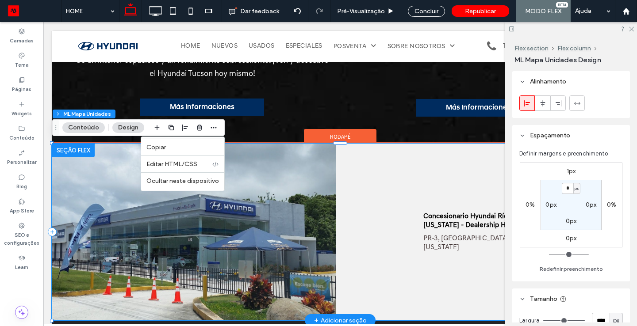
click at [144, 229] on img at bounding box center [193, 232] width 283 height 177
